Goal: Transaction & Acquisition: Purchase product/service

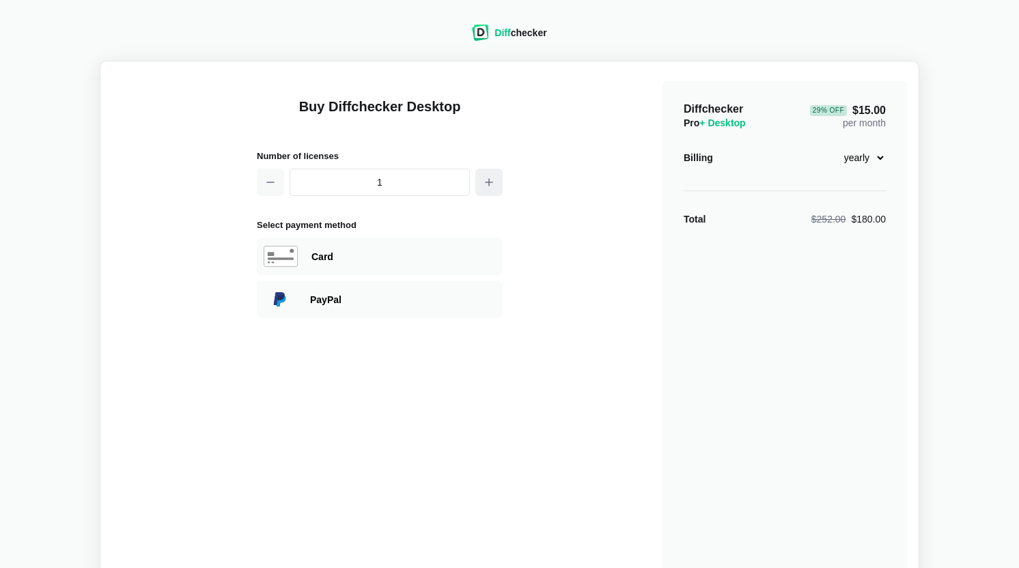
click at [486, 185] on icon "button" at bounding box center [489, 182] width 11 height 11
click at [486, 184] on icon "button" at bounding box center [489, 182] width 11 height 11
click at [487, 184] on icon "button" at bounding box center [489, 182] width 11 height 11
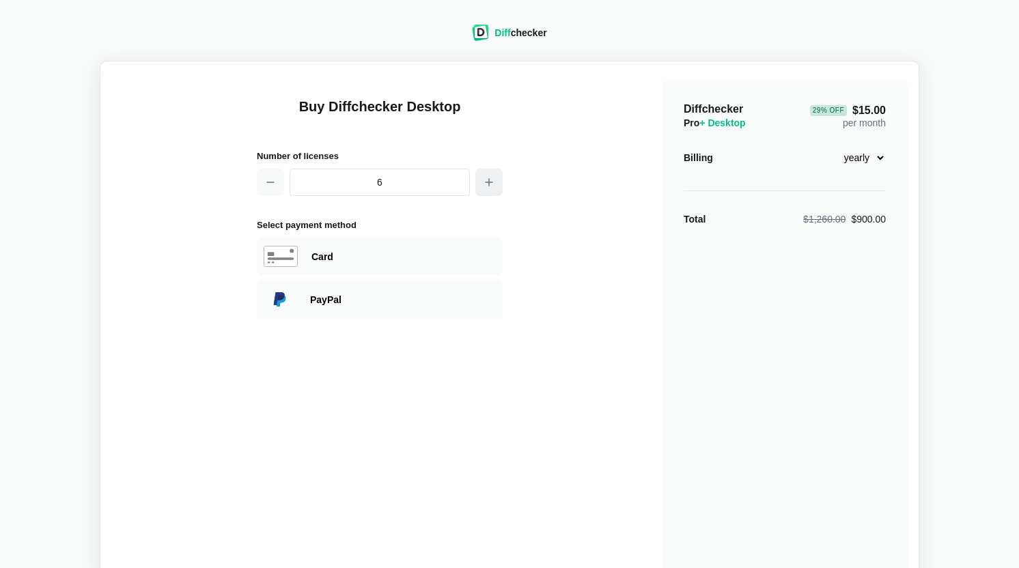
click at [488, 184] on icon "button" at bounding box center [489, 182] width 11 height 11
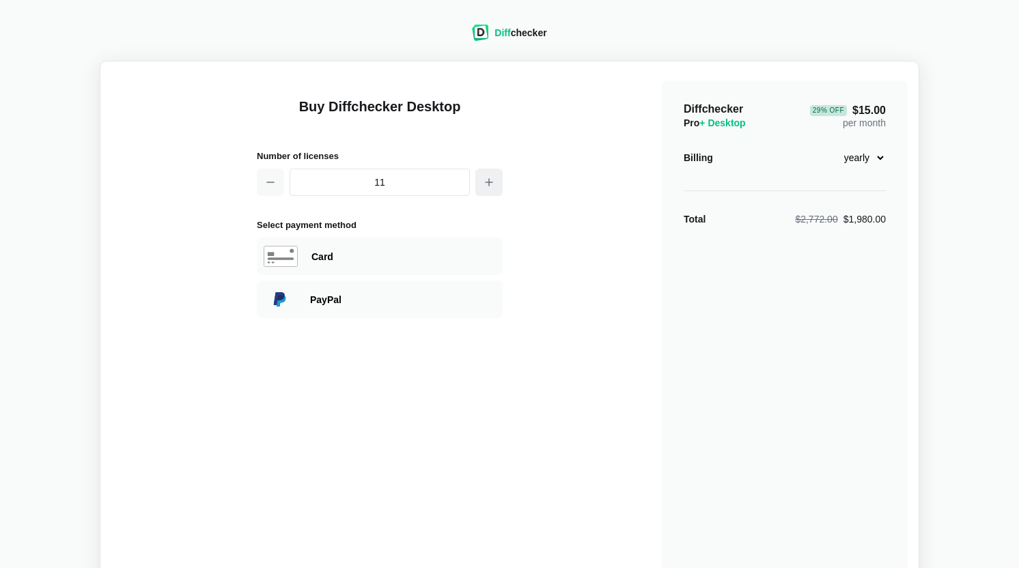
click at [488, 184] on icon "button" at bounding box center [489, 182] width 11 height 11
click at [384, 350] on div "Buy Diffchecker Desktop Number of licenses 12 Select payment method Visa Master…" at bounding box center [380, 327] width 246 height 492
click at [267, 180] on icon "button" at bounding box center [270, 182] width 11 height 11
click at [267, 179] on icon "button" at bounding box center [270, 182] width 11 height 11
type input "10"
